Goal: Transaction & Acquisition: Purchase product/service

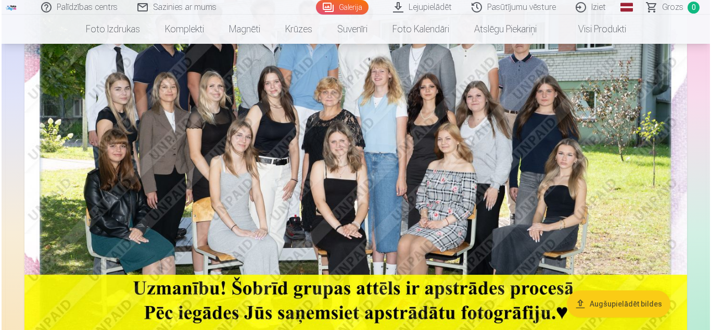
scroll to position [208, 0]
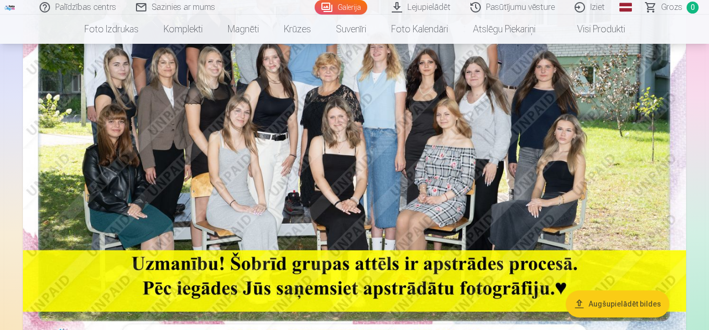
click at [638, 302] on button "Augšupielādēt bildes" at bounding box center [618, 303] width 104 height 27
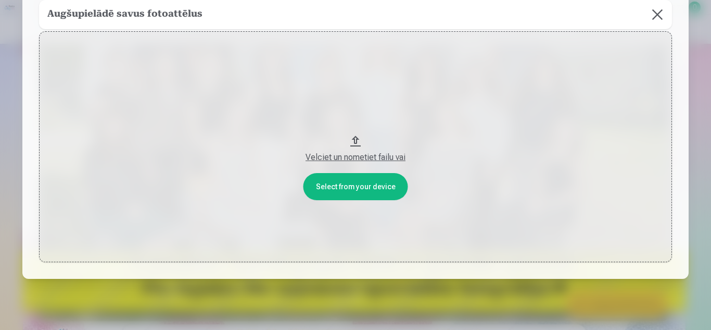
scroll to position [84, 0]
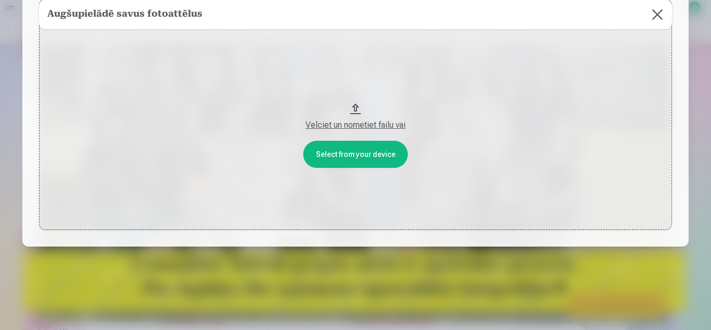
click at [374, 124] on div "Velciet un nometiet failu vai" at bounding box center [355, 125] width 612 height 12
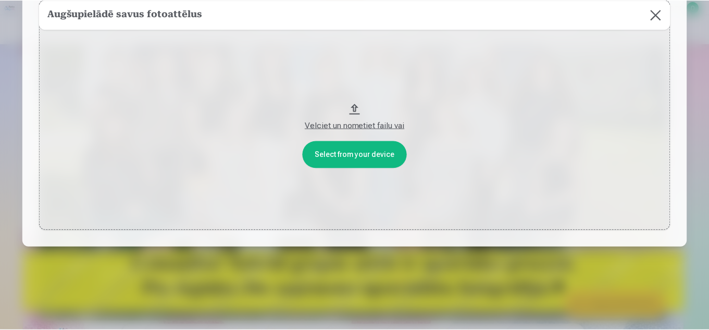
scroll to position [0, 0]
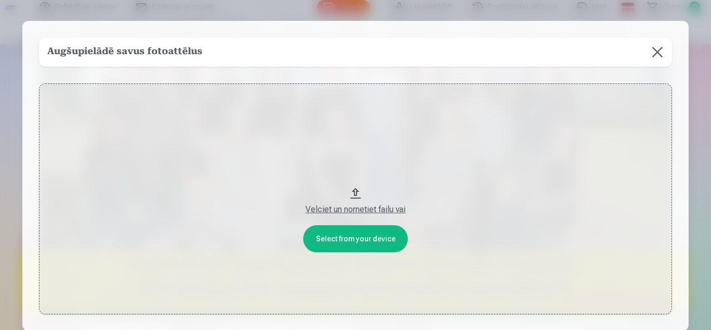
click at [661, 51] on button at bounding box center [657, 51] width 29 height 29
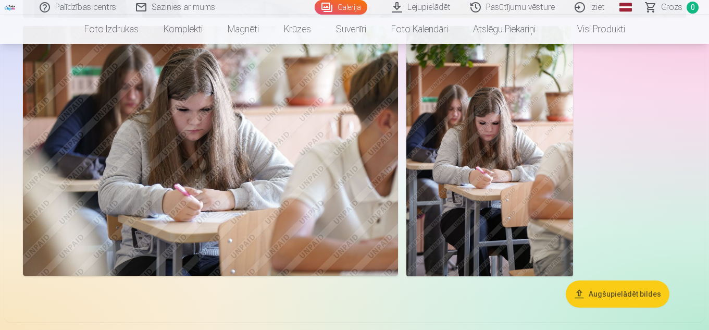
click at [620, 295] on button "Augšupielādēt bildes" at bounding box center [618, 293] width 104 height 27
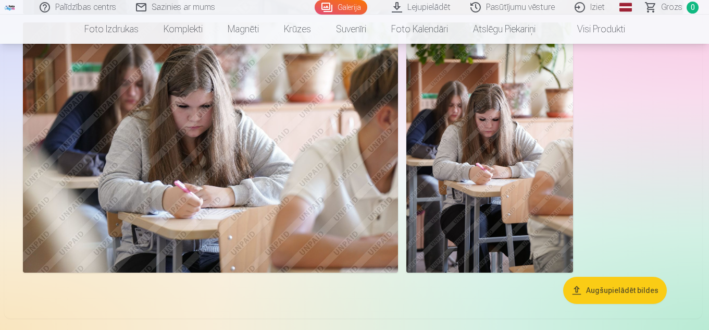
scroll to position [991, 0]
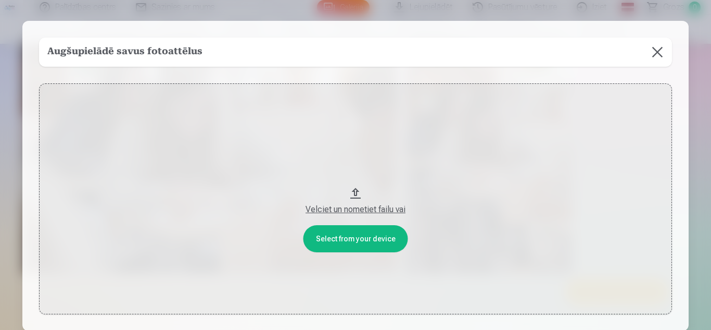
click at [361, 213] on div "Velciet un nometiet failu vai" at bounding box center [355, 209] width 612 height 12
click at [660, 53] on button at bounding box center [657, 51] width 29 height 29
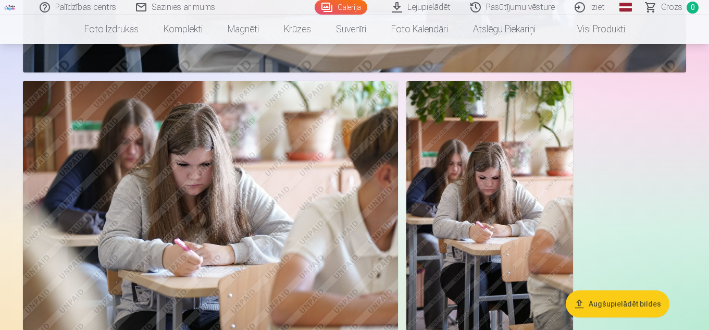
scroll to position [887, 0]
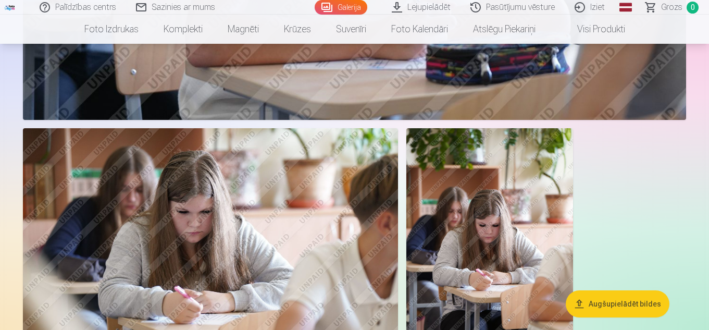
click at [428, 10] on link "Lejupielādēt" at bounding box center [421, 7] width 79 height 15
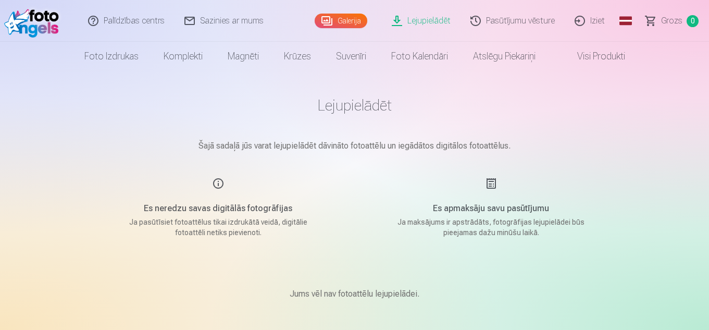
click at [350, 21] on link "Galerija" at bounding box center [341, 21] width 53 height 15
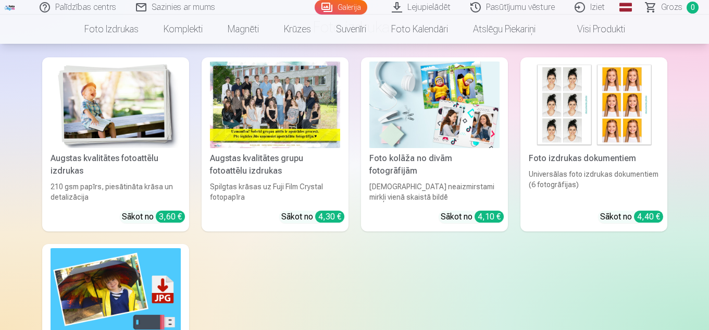
scroll to position [1302, 0]
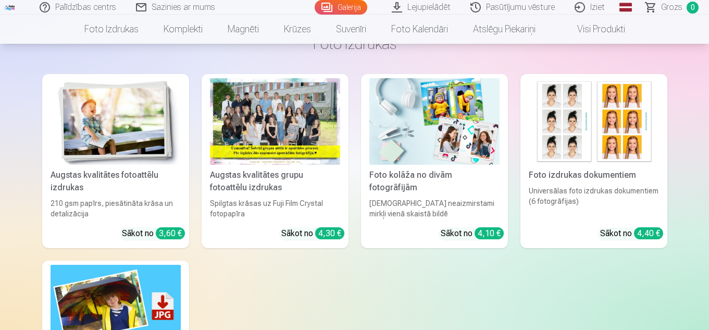
click at [292, 125] on div at bounding box center [275, 121] width 130 height 87
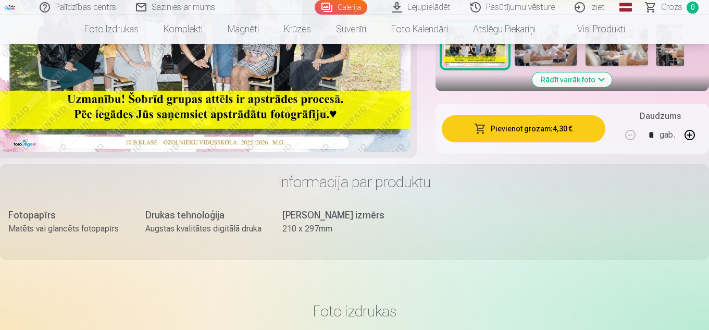
scroll to position [365, 0]
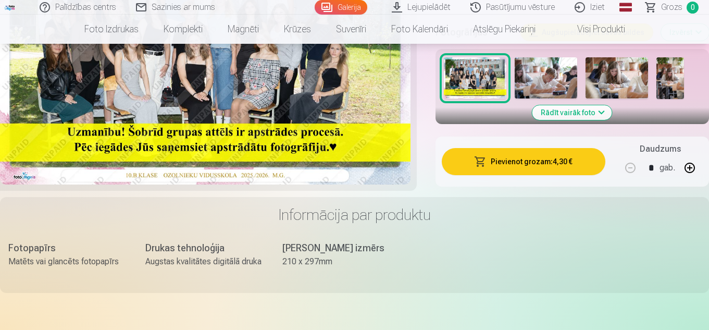
click at [534, 165] on button "Pievienot grozam : 4,30 €" at bounding box center [524, 161] width 164 height 27
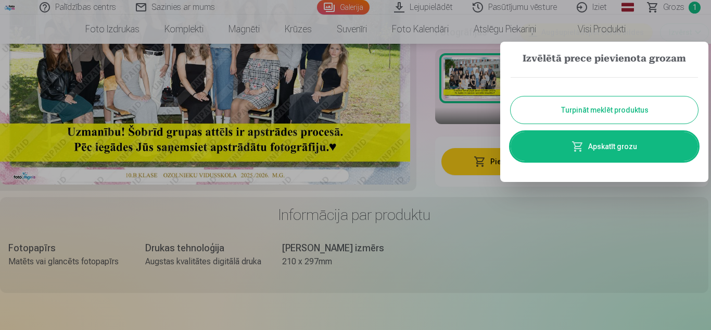
click at [604, 111] on button "Turpināt meklēt produktus" at bounding box center [604, 109] width 187 height 27
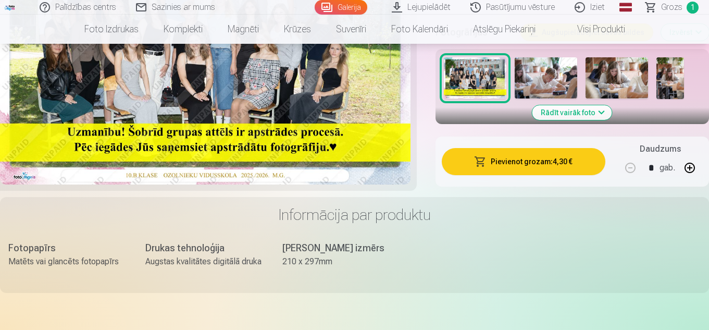
scroll to position [104, 0]
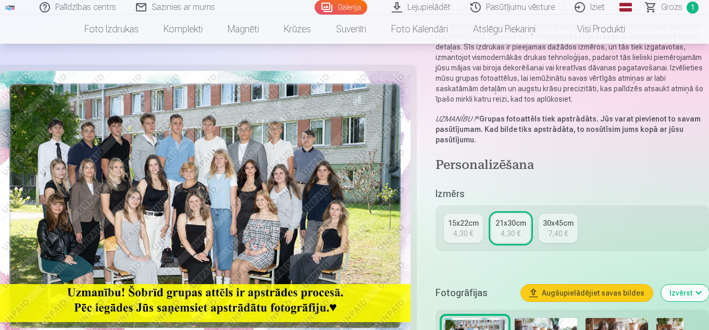
click at [340, 7] on link "Galerija" at bounding box center [341, 7] width 53 height 15
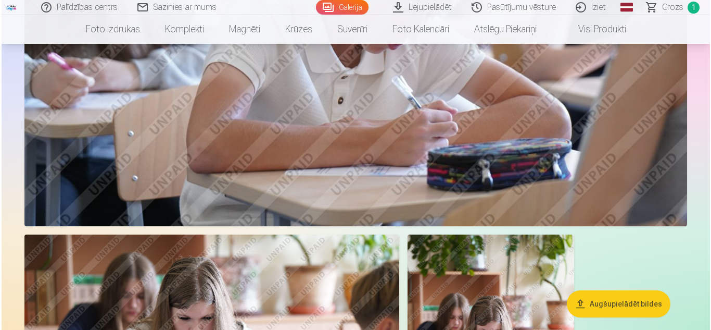
scroll to position [1041, 0]
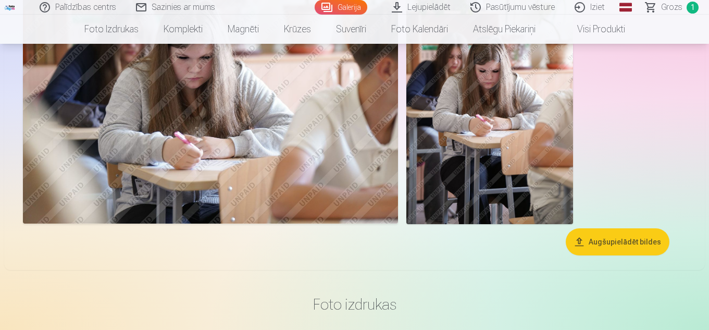
click at [183, 136] on img at bounding box center [210, 99] width 375 height 250
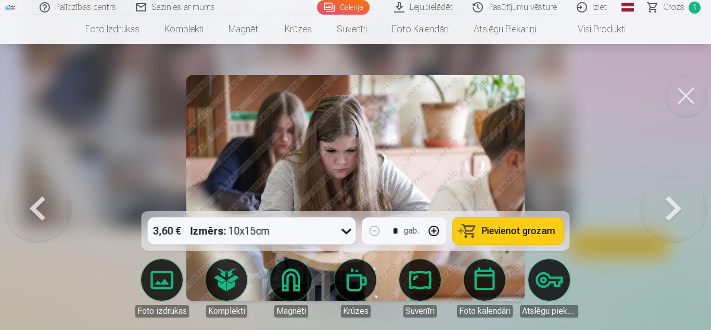
click at [662, 200] on button at bounding box center [673, 188] width 67 height 26
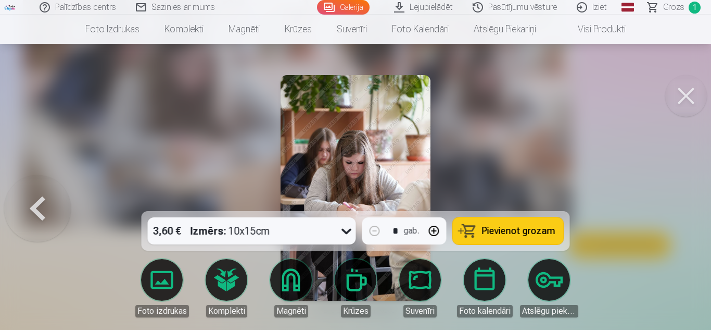
click at [40, 200] on button at bounding box center [37, 188] width 67 height 26
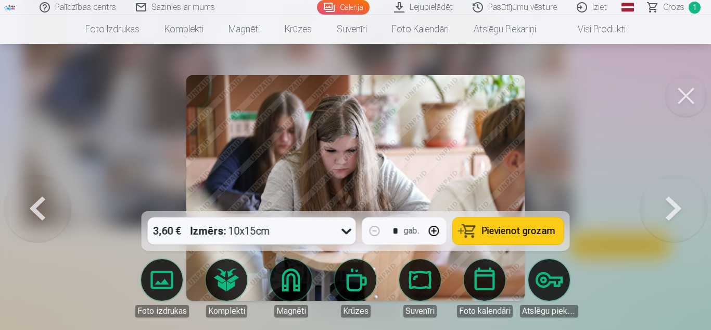
click at [692, 94] on button at bounding box center [686, 96] width 42 height 42
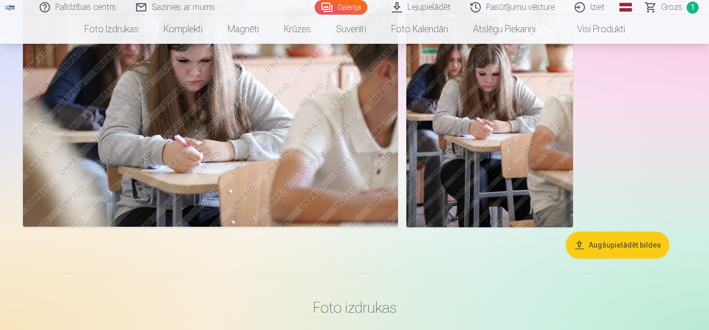
scroll to position [986, 0]
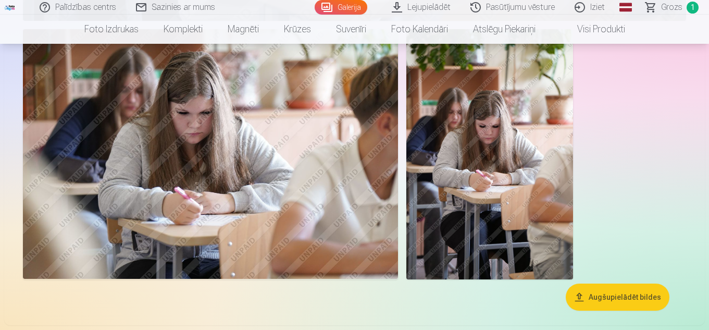
click at [158, 136] on img at bounding box center [210, 154] width 375 height 250
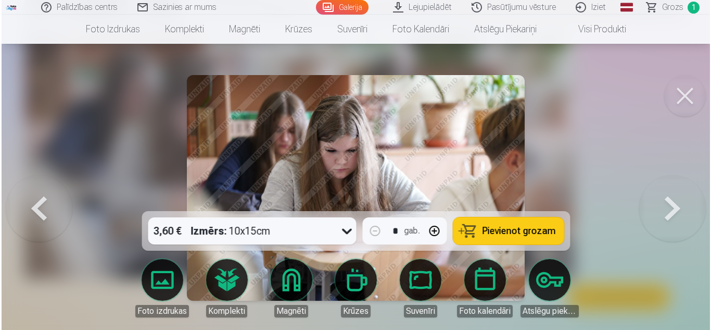
scroll to position [988, 0]
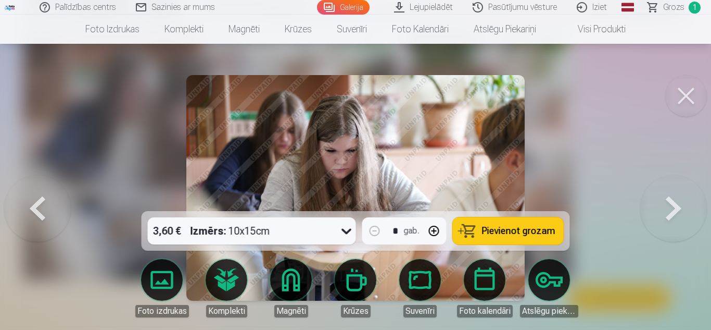
click at [693, 93] on button at bounding box center [686, 96] width 42 height 42
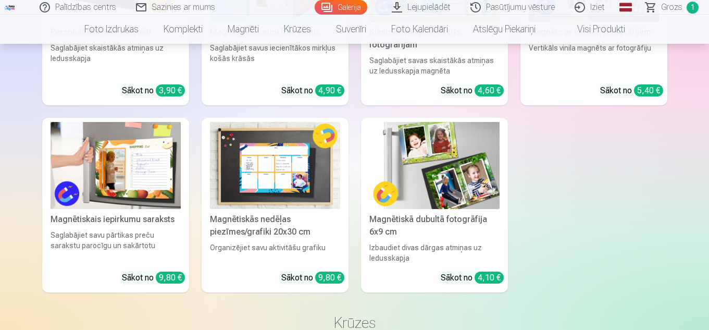
scroll to position [1924, 0]
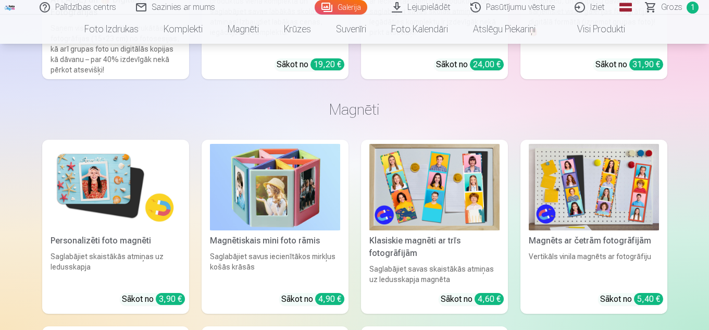
click at [92, 165] on img at bounding box center [116, 187] width 130 height 87
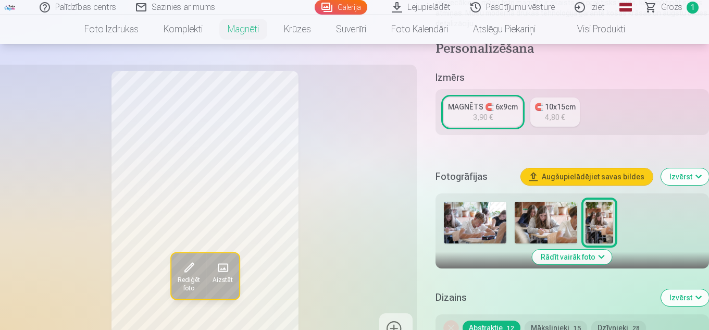
scroll to position [208, 0]
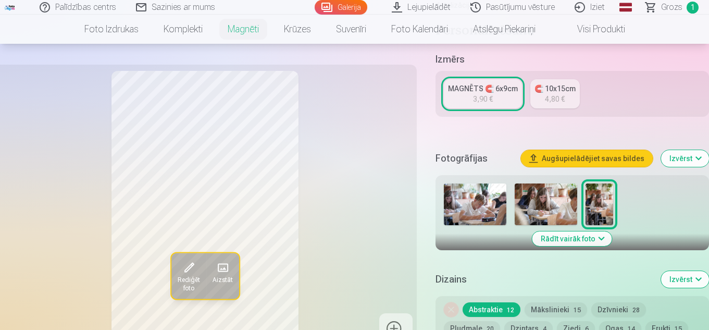
click at [549, 192] on img at bounding box center [545, 204] width 62 height 42
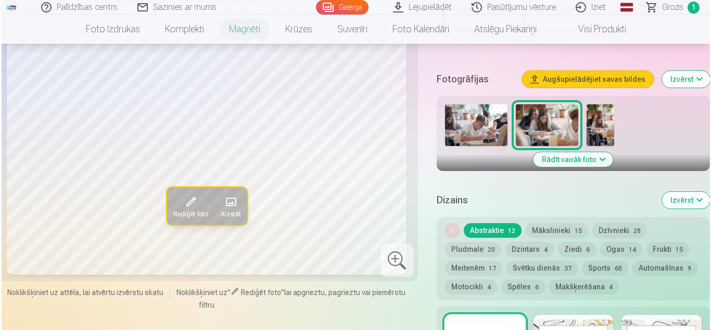
scroll to position [312, 0]
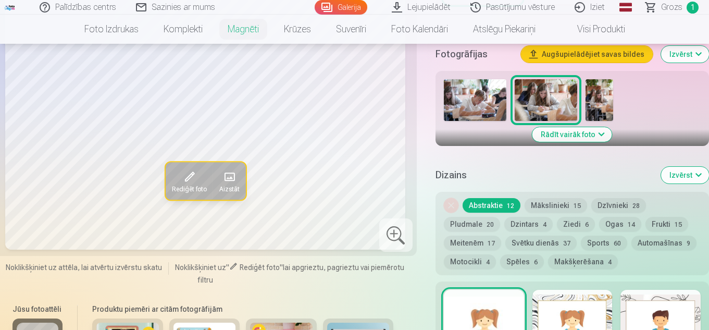
click at [189, 180] on span at bounding box center [188, 177] width 17 height 17
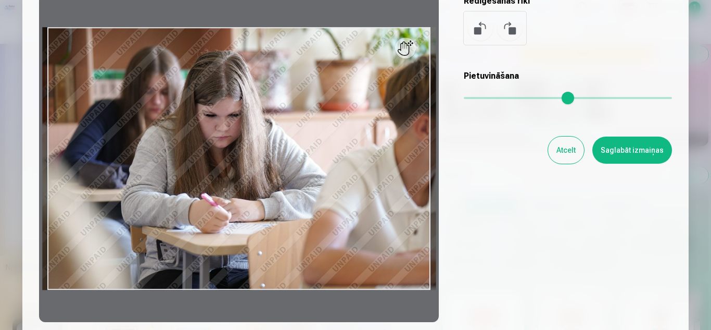
scroll to position [156, 0]
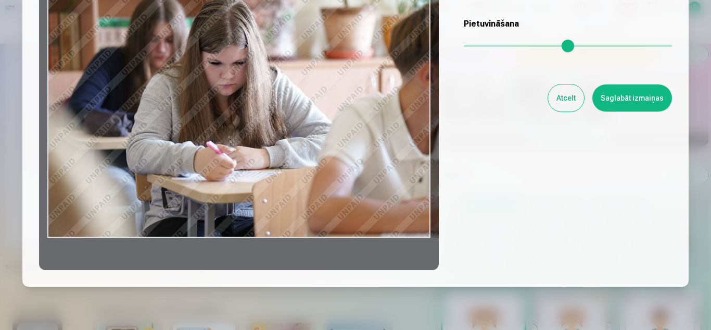
drag, startPoint x: 428, startPoint y: 140, endPoint x: 464, endPoint y: 143, distance: 36.6
click at [464, 143] on div "Rediģēt fotoattēlu [PERSON_NAME] vēlamo fotogrāfijas daļu, apgriez attēlu un/va…" at bounding box center [355, 75] width 633 height 388
drag, startPoint x: 430, startPoint y: 241, endPoint x: 462, endPoint y: 237, distance: 33.0
click at [462, 238] on div "Rediģēt fotoattēlu [PERSON_NAME] vēlamo fotogrāfijas daļu, apgriez attēlu un/va…" at bounding box center [355, 75] width 633 height 388
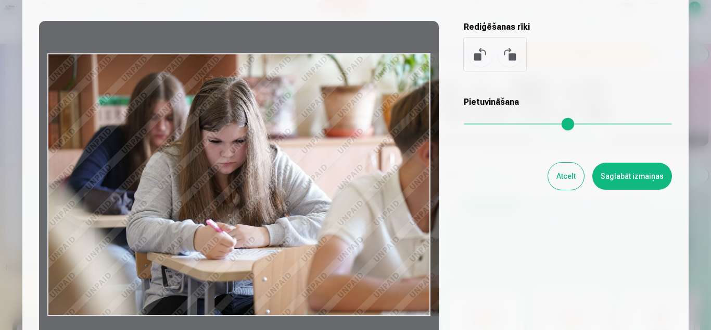
scroll to position [0, 0]
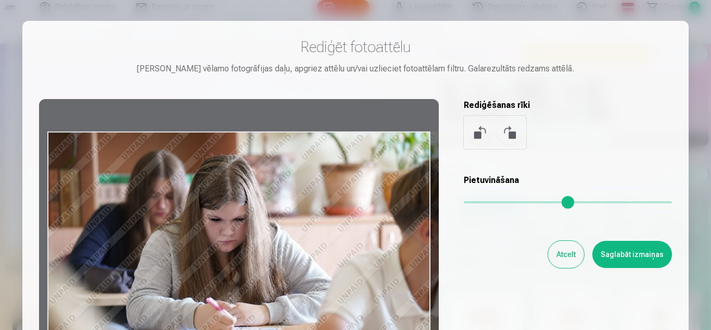
click at [478, 133] on button at bounding box center [480, 132] width 25 height 25
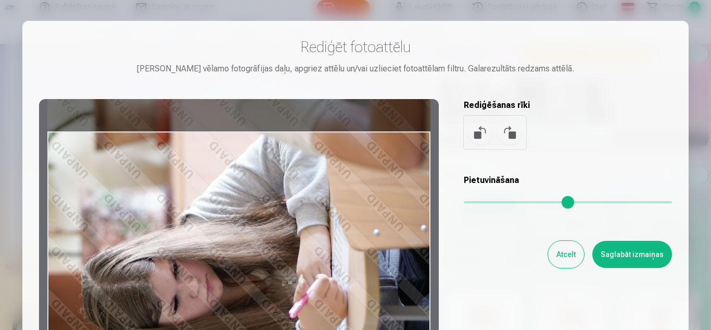
click at [478, 135] on button at bounding box center [480, 132] width 25 height 25
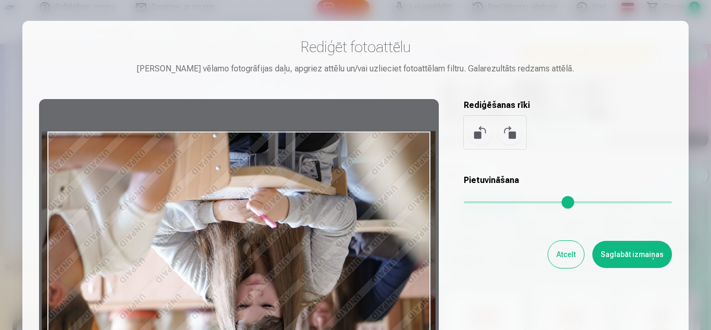
click at [477, 134] on button at bounding box center [480, 132] width 25 height 25
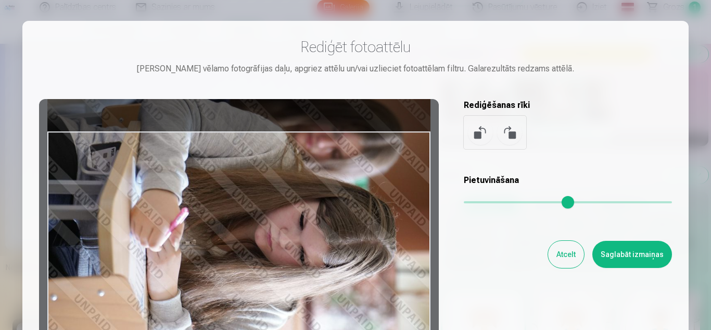
click at [477, 134] on button at bounding box center [480, 132] width 25 height 25
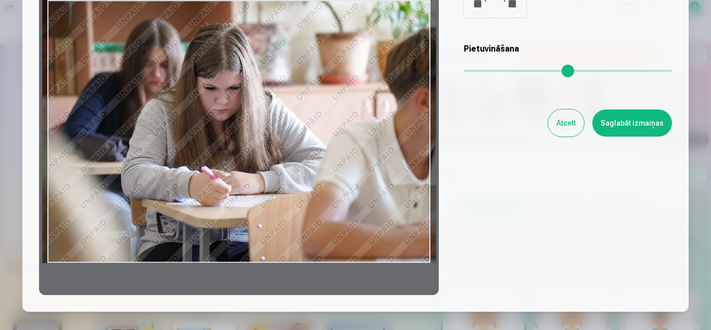
scroll to position [156, 0]
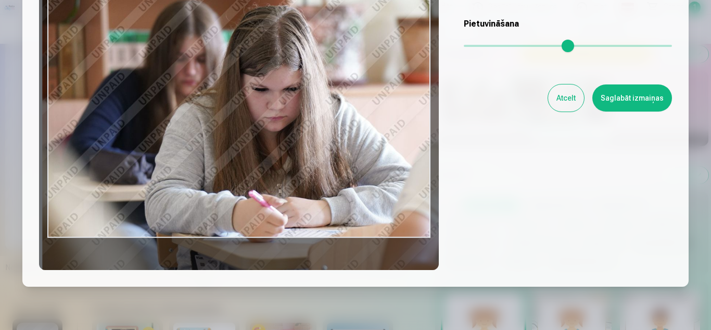
drag, startPoint x: 467, startPoint y: 44, endPoint x: 484, endPoint y: 45, distance: 17.7
click at [484, 45] on input "range" at bounding box center [568, 46] width 208 height 2
click at [499, 144] on div "Rediģēt fotoattēlu [PERSON_NAME] vēlamo fotogrāfijas daļu, apgriez attēlu un/va…" at bounding box center [355, 75] width 633 height 388
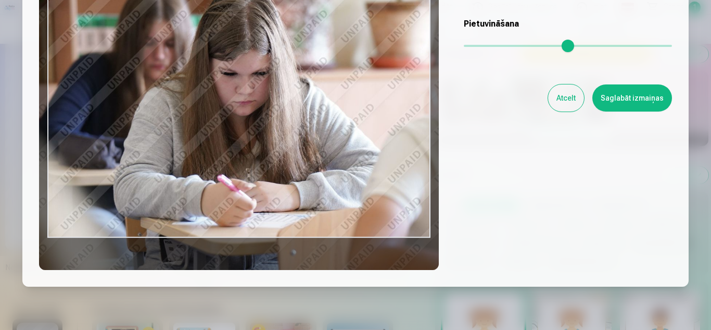
drag, startPoint x: 350, startPoint y: 141, endPoint x: 320, endPoint y: 125, distance: 33.8
click at [319, 124] on div at bounding box center [239, 106] width 400 height 327
type input "****"
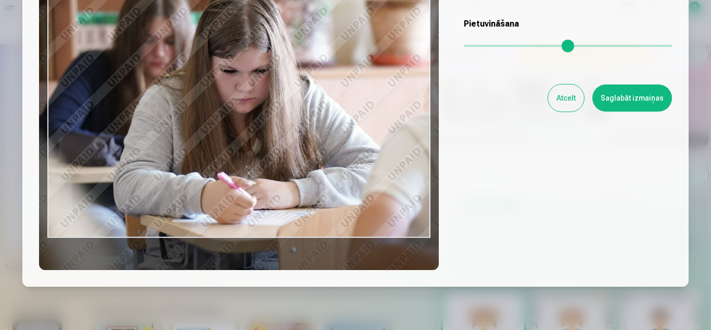
click at [637, 97] on button "Saglabāt izmaiņas" at bounding box center [633, 97] width 80 height 27
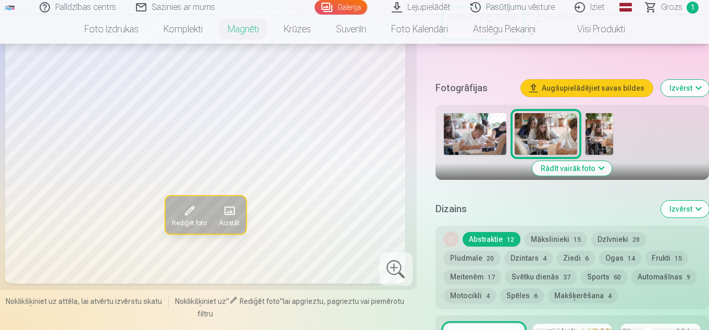
scroll to position [260, 0]
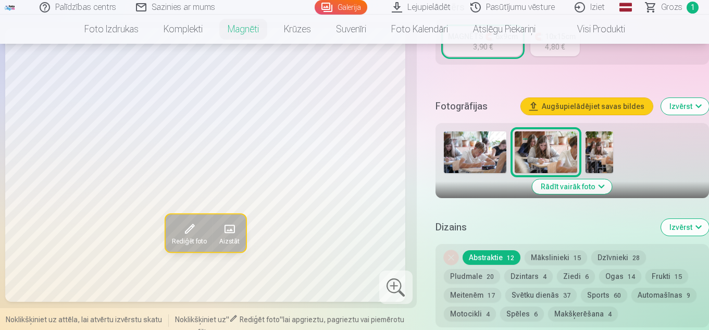
click at [550, 250] on button "Mākslinieki 15" at bounding box center [555, 257] width 62 height 15
click at [615, 250] on button "Dzīvnieki 28" at bounding box center [618, 257] width 55 height 15
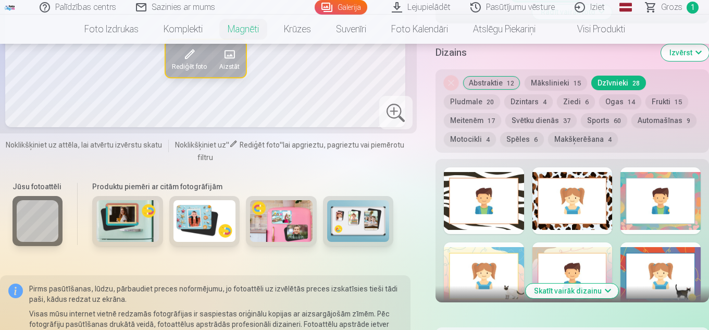
scroll to position [417, 0]
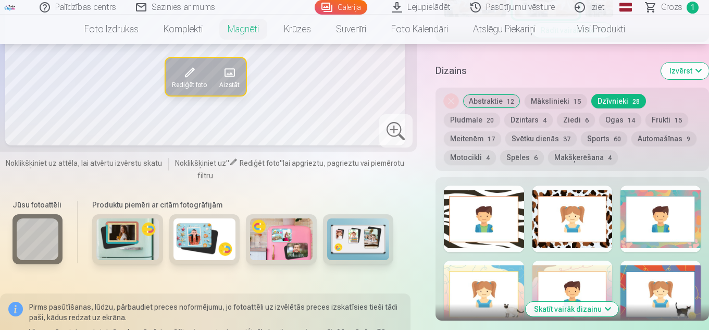
click at [544, 94] on button "Mākslinieki 15" at bounding box center [555, 101] width 62 height 15
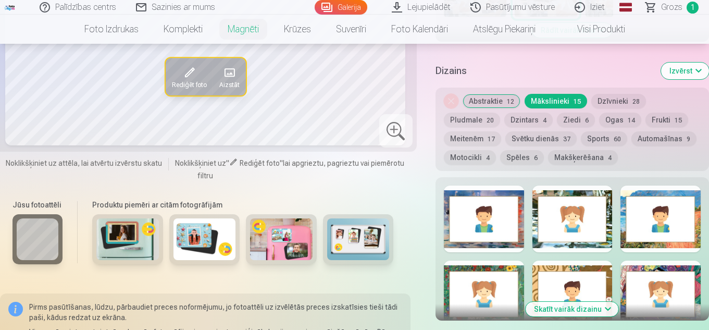
click at [471, 112] on button "Pludmale 20" at bounding box center [472, 119] width 56 height 15
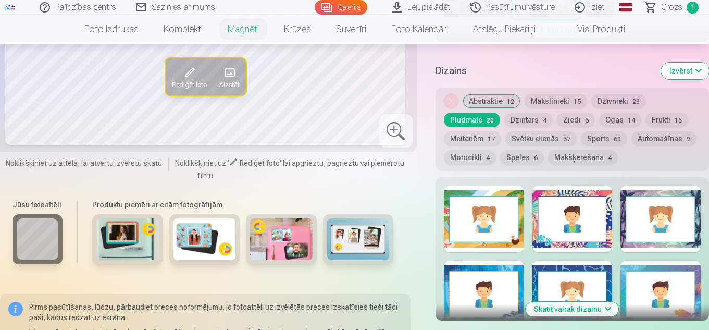
click at [522, 112] on button "Dzintars 4" at bounding box center [528, 119] width 48 height 15
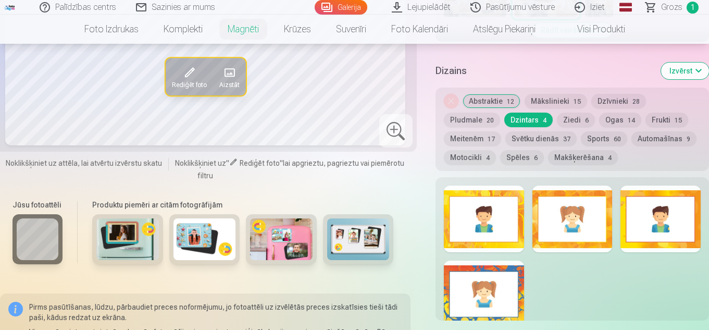
click at [564, 112] on button "Ziedi 6" at bounding box center [576, 119] width 38 height 15
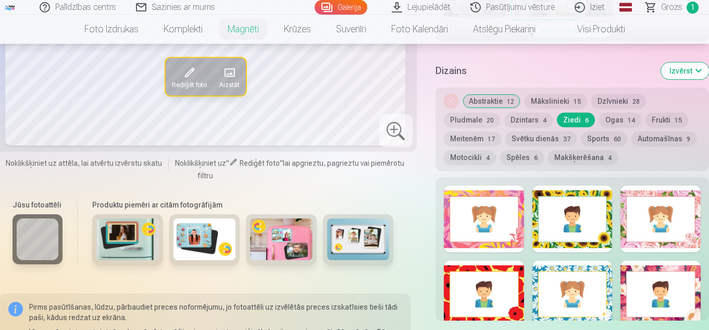
click at [602, 112] on button "Ogas 14" at bounding box center [620, 119] width 42 height 15
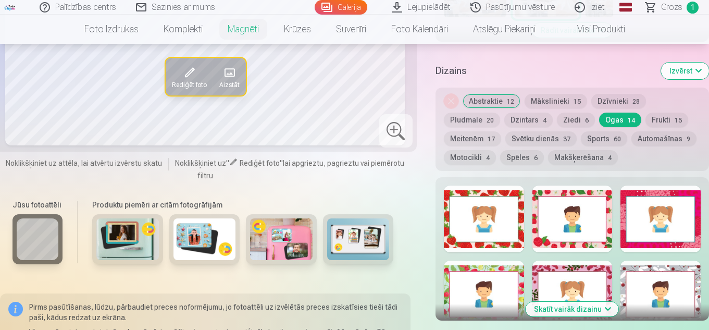
click at [467, 131] on button "Meitenēm 17" at bounding box center [472, 138] width 57 height 15
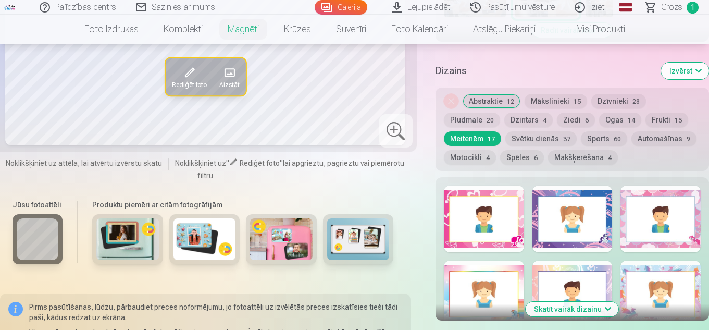
click at [535, 131] on button "Svētku dienās 37" at bounding box center [540, 138] width 71 height 15
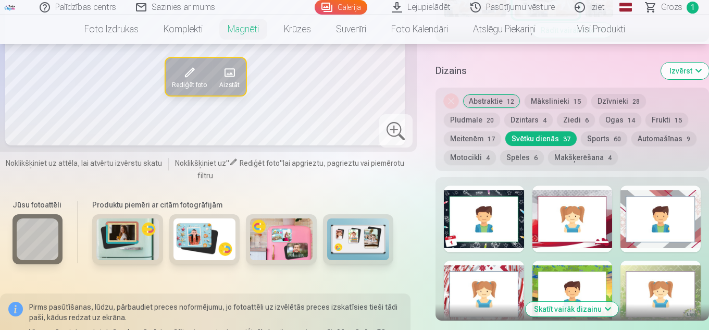
click at [602, 131] on button "Sports 60" at bounding box center [604, 138] width 46 height 15
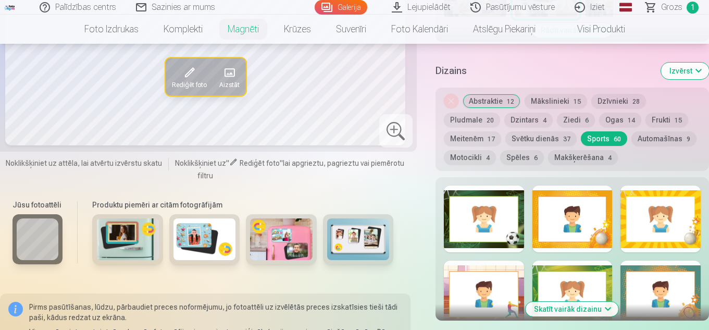
click at [643, 131] on button "Automašīnas 9" at bounding box center [663, 138] width 65 height 15
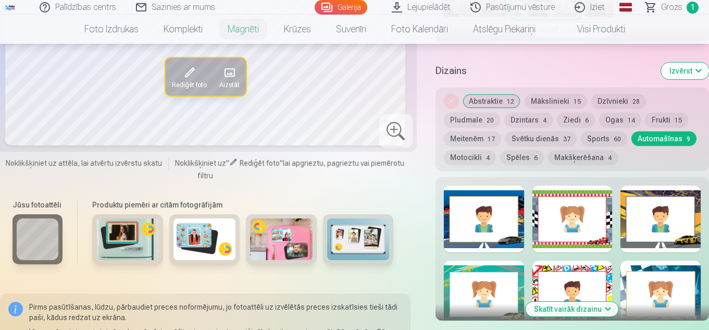
click at [469, 150] on button "Motocikli 4" at bounding box center [470, 157] width 52 height 15
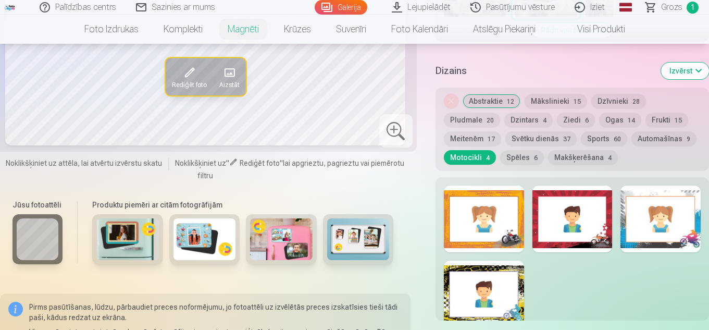
click at [517, 150] on button "Spēles 6" at bounding box center [522, 157] width 44 height 15
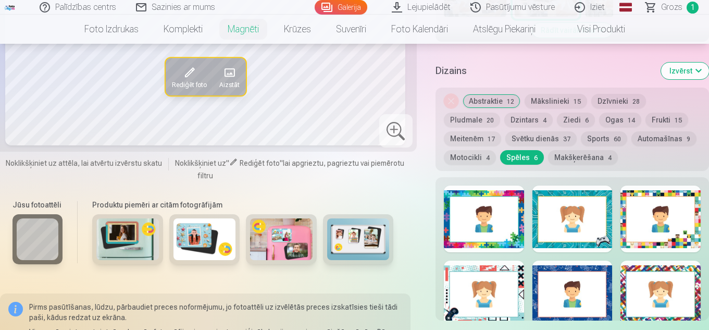
click at [498, 94] on button "Abstraktie 12" at bounding box center [491, 101] width 58 height 15
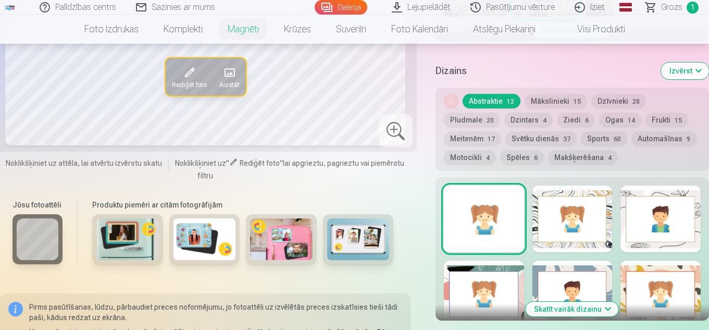
click at [639, 217] on div at bounding box center [660, 218] width 80 height 67
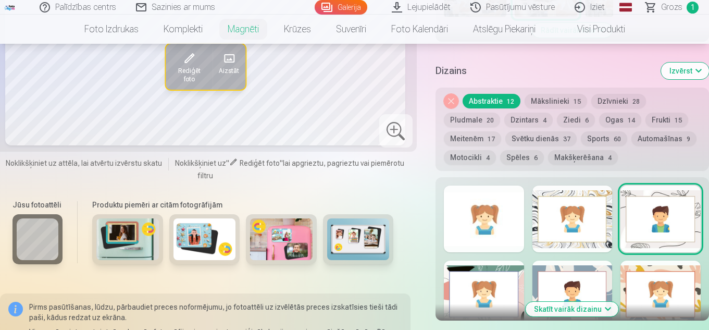
click at [565, 190] on div at bounding box center [572, 218] width 80 height 67
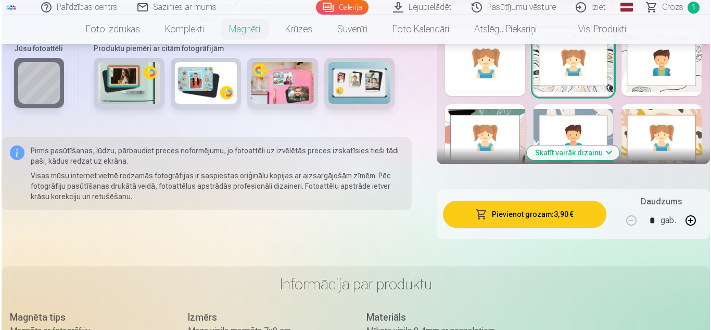
scroll to position [625, 0]
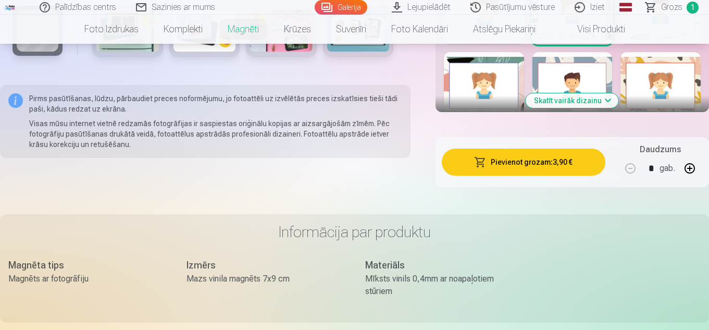
click at [517, 158] on button "Pievienot grozam : 3,90 €" at bounding box center [524, 161] width 164 height 27
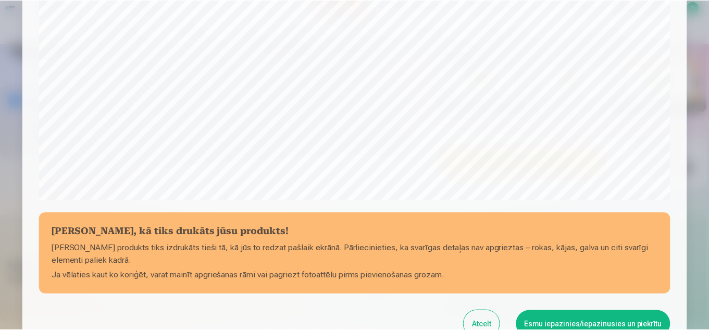
scroll to position [417, 0]
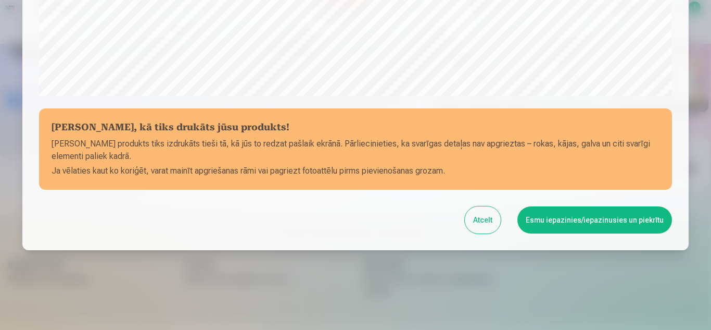
click at [496, 220] on button "Atcelt" at bounding box center [483, 219] width 36 height 27
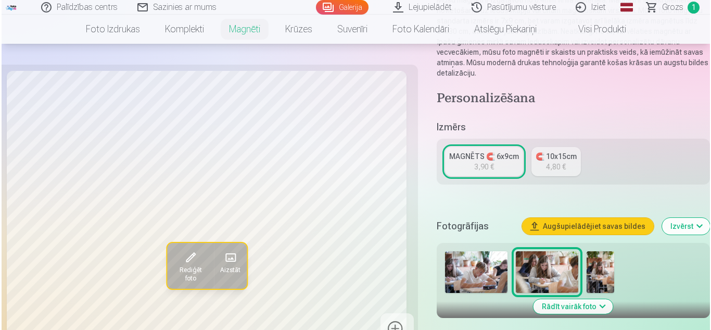
scroll to position [156, 0]
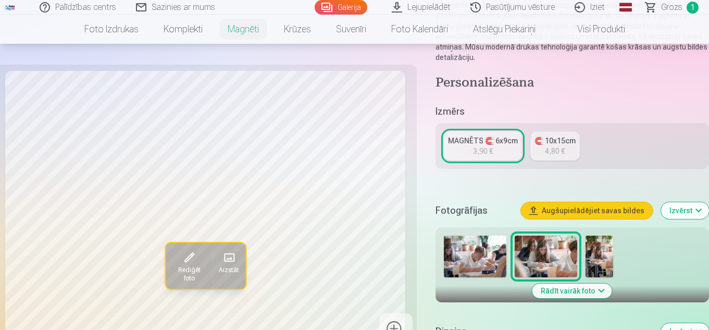
click at [184, 262] on span at bounding box center [188, 257] width 17 height 17
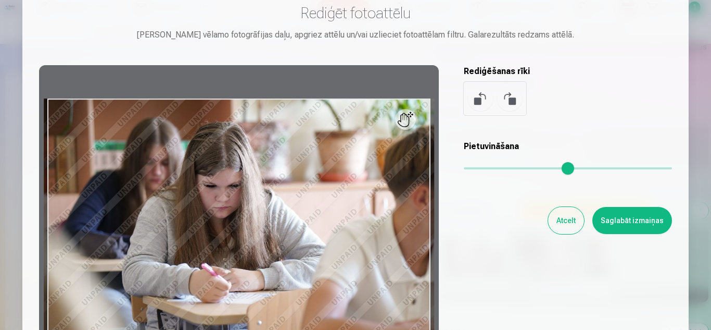
scroll to position [52, 0]
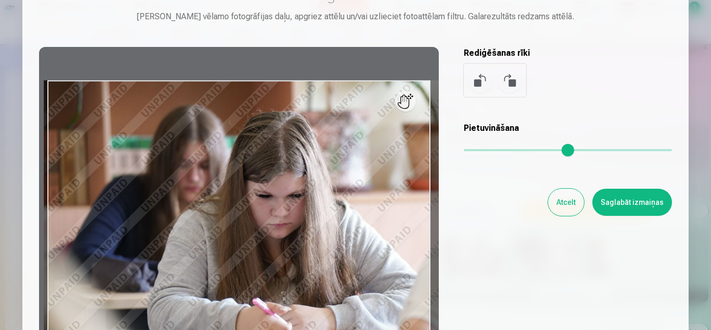
drag, startPoint x: 474, startPoint y: 148, endPoint x: 483, endPoint y: 149, distance: 9.4
click at [483, 149] on input "range" at bounding box center [568, 150] width 208 height 2
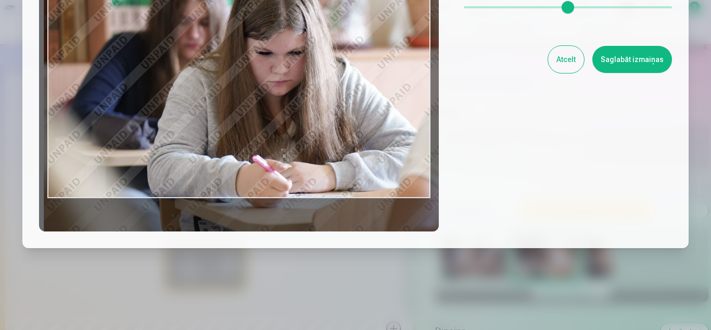
scroll to position [196, 0]
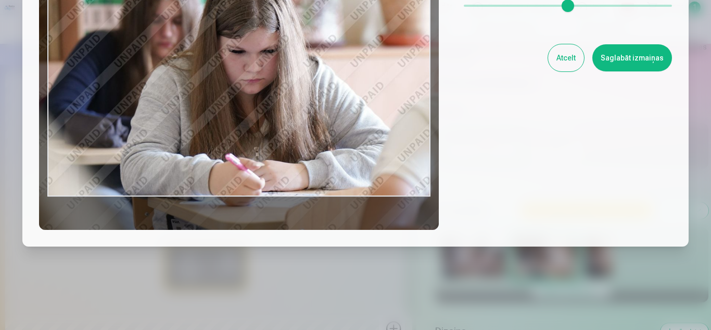
drag, startPoint x: 326, startPoint y: 119, endPoint x: 298, endPoint y: 129, distance: 29.5
click at [299, 119] on div at bounding box center [239, 66] width 400 height 327
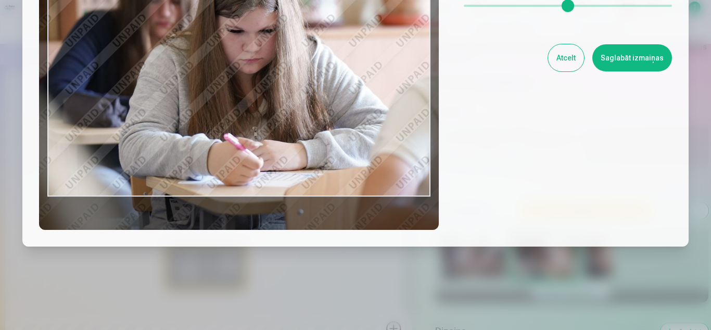
drag, startPoint x: 284, startPoint y: 179, endPoint x: 281, endPoint y: 158, distance: 20.5
click at [282, 160] on div at bounding box center [239, 66] width 400 height 327
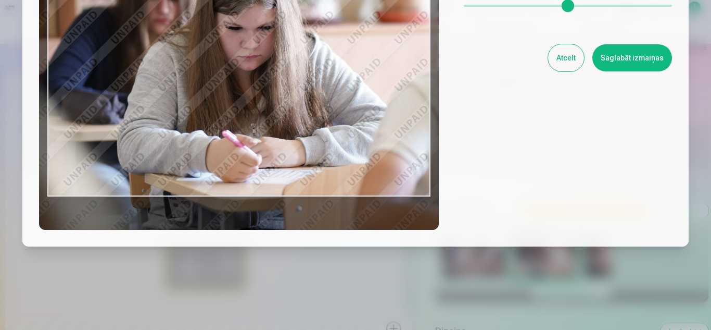
type input "****"
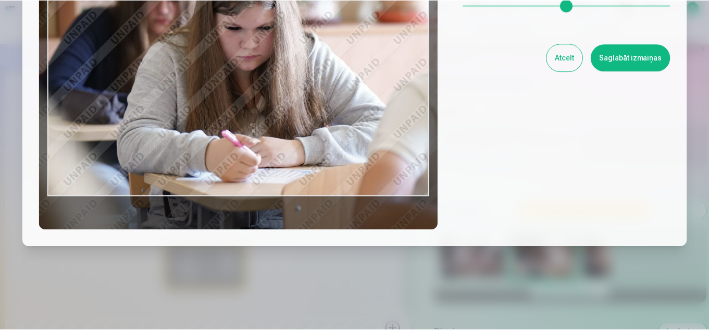
scroll to position [92, 0]
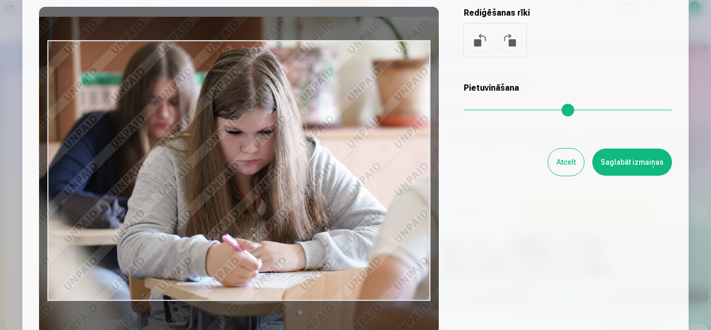
click at [644, 158] on button "Saglabāt izmaiņas" at bounding box center [633, 161] width 80 height 27
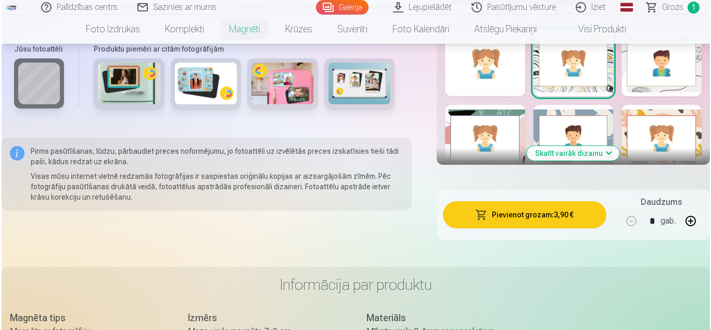
scroll to position [573, 0]
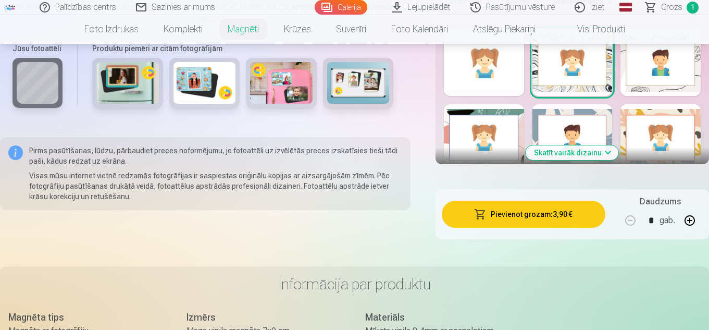
click at [539, 207] on button "Pievienot grozam : 3,90 €" at bounding box center [524, 213] width 164 height 27
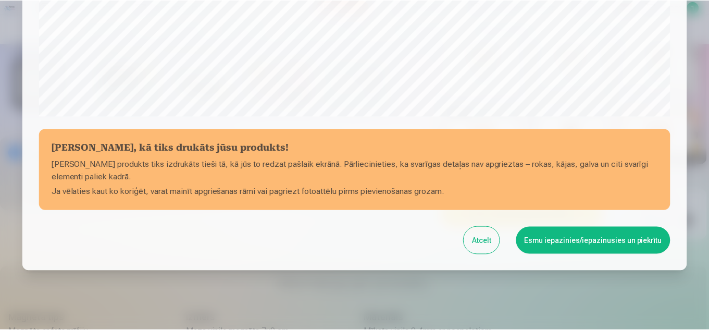
scroll to position [420, 0]
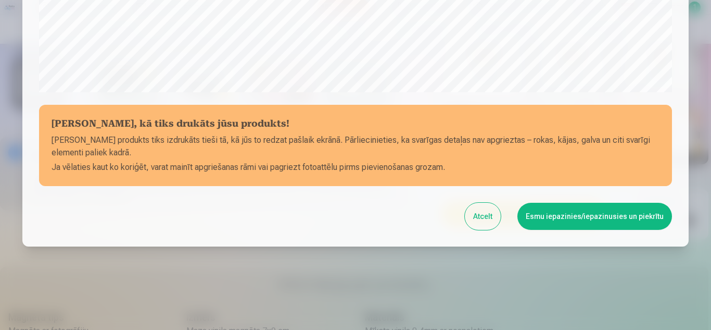
click at [577, 220] on button "Esmu iepazinies/iepazinusies un piekrītu" at bounding box center [595, 216] width 155 height 27
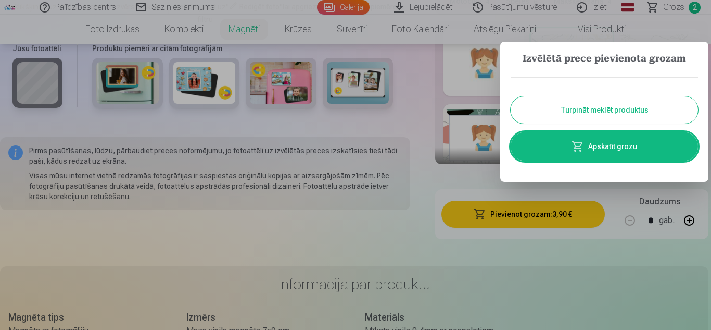
click at [572, 107] on button "Turpināt meklēt produktus" at bounding box center [604, 109] width 187 height 27
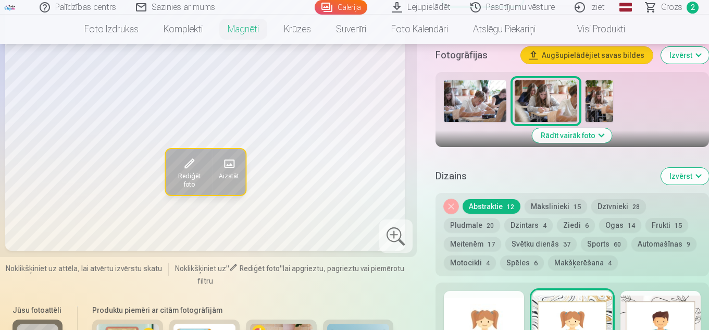
scroll to position [312, 0]
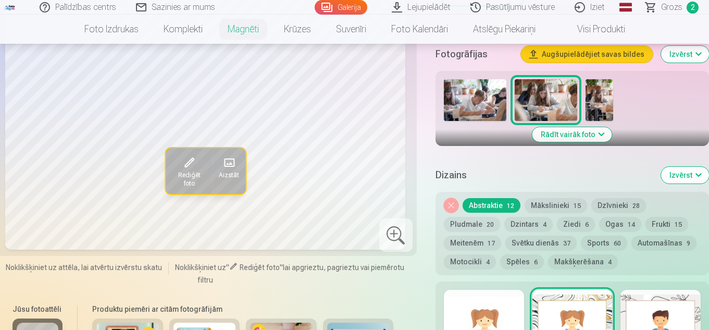
click at [454, 198] on button "Noņemiet dizainu" at bounding box center [451, 205] width 15 height 15
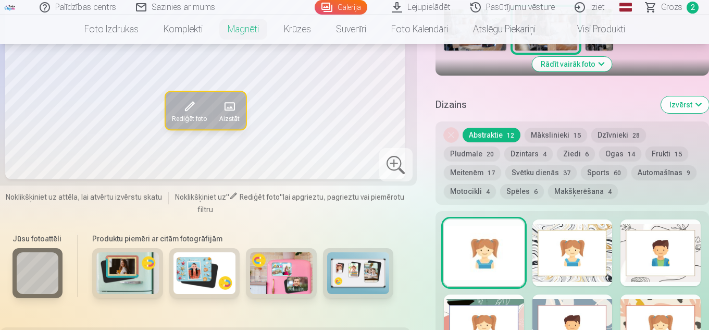
click at [493, 237] on div at bounding box center [484, 252] width 80 height 67
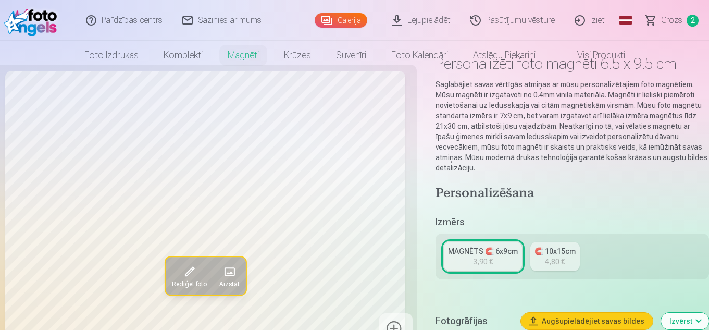
scroll to position [0, 0]
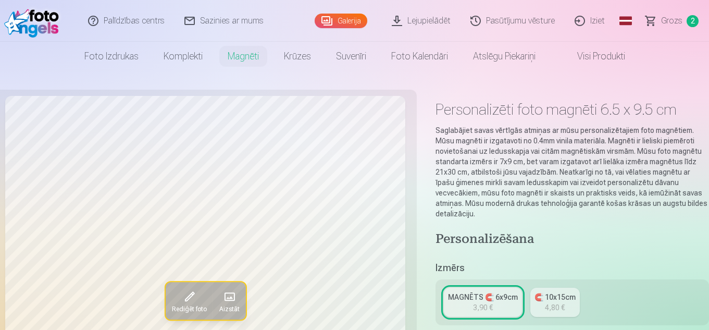
click at [342, 22] on link "Galerija" at bounding box center [341, 21] width 53 height 15
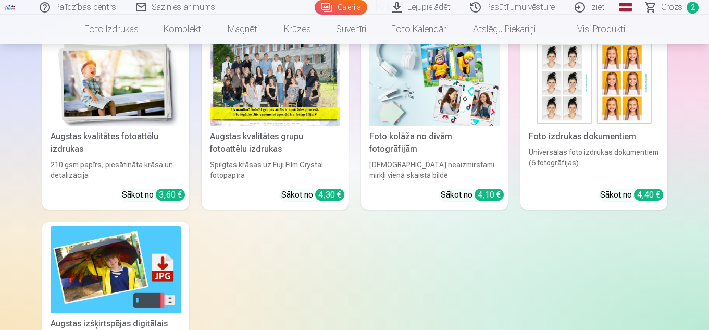
scroll to position [1302, 0]
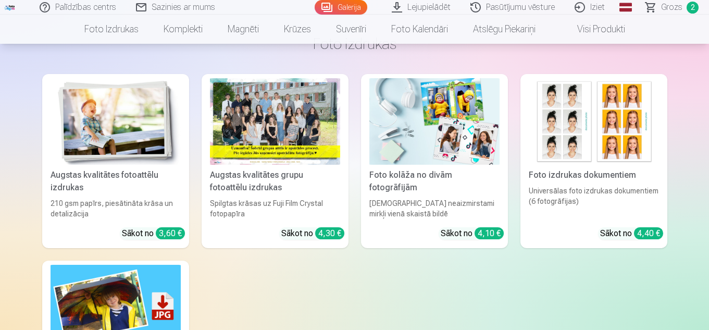
click at [286, 129] on div at bounding box center [275, 121] width 130 height 87
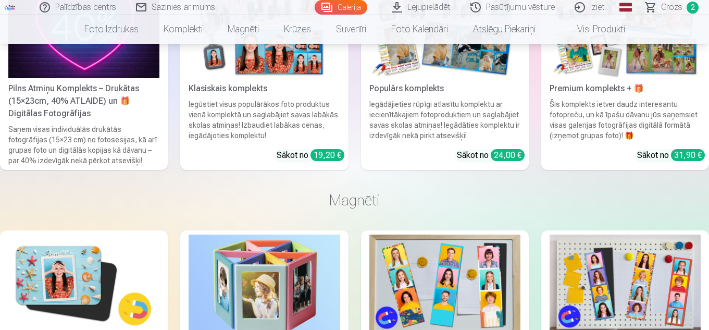
scroll to position [1354, 0]
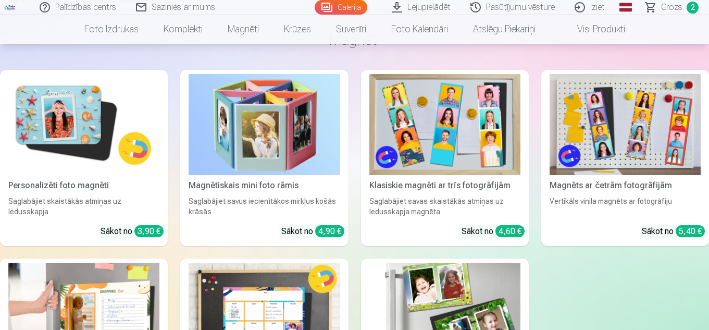
click at [57, 144] on img at bounding box center [83, 124] width 151 height 101
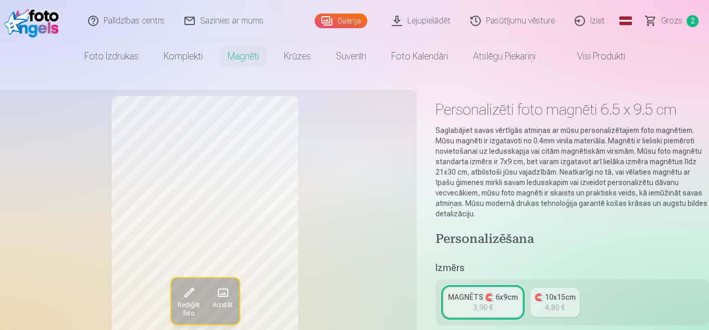
click at [351, 18] on link "Galerija" at bounding box center [341, 21] width 53 height 15
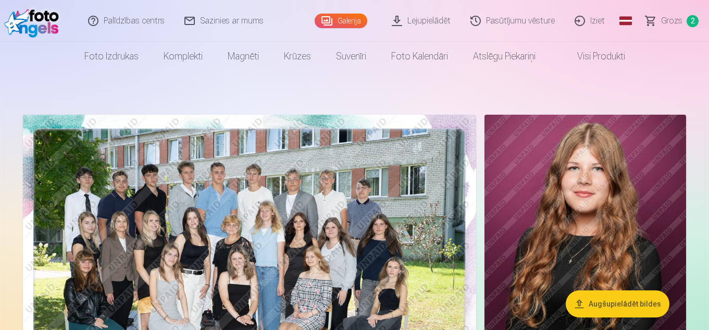
click at [332, 20] on link "Galerija" at bounding box center [341, 21] width 53 height 15
click at [669, 21] on span "Grozs" at bounding box center [671, 21] width 21 height 12
